Goal: Information Seeking & Learning: Learn about a topic

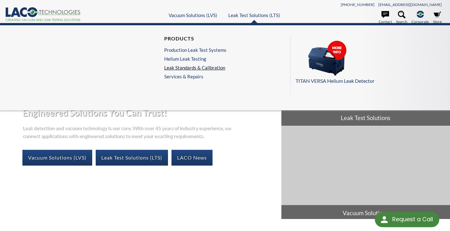
click at [198, 66] on link "Leak Standards & Calibration" at bounding box center [195, 68] width 62 height 6
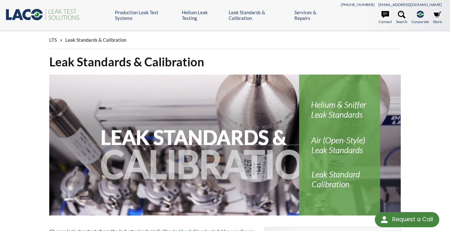
select select "Language Translate Widget"
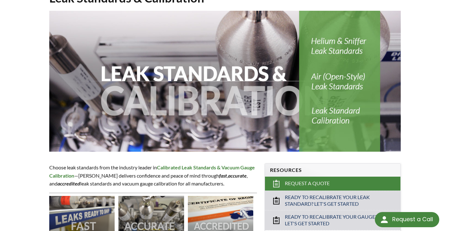
scroll to position [190, 0]
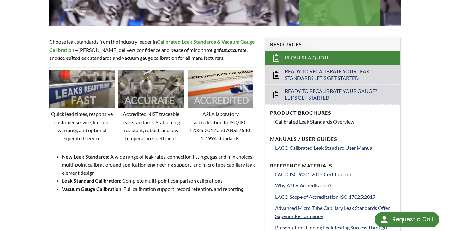
click at [320, 122] on span "Calibrated Leak Standards Overview" at bounding box center [314, 121] width 79 height 6
